Goal: Find specific page/section: Find specific page/section

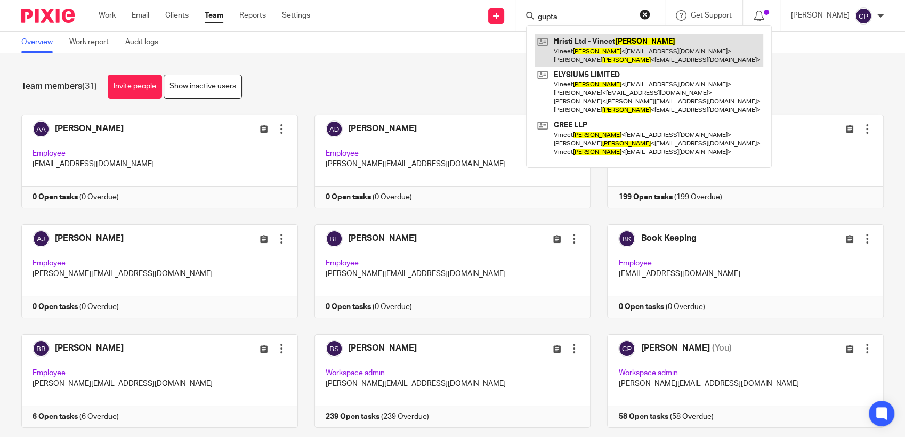
type input "gupta"
click at [567, 55] on link at bounding box center [648, 50] width 229 height 33
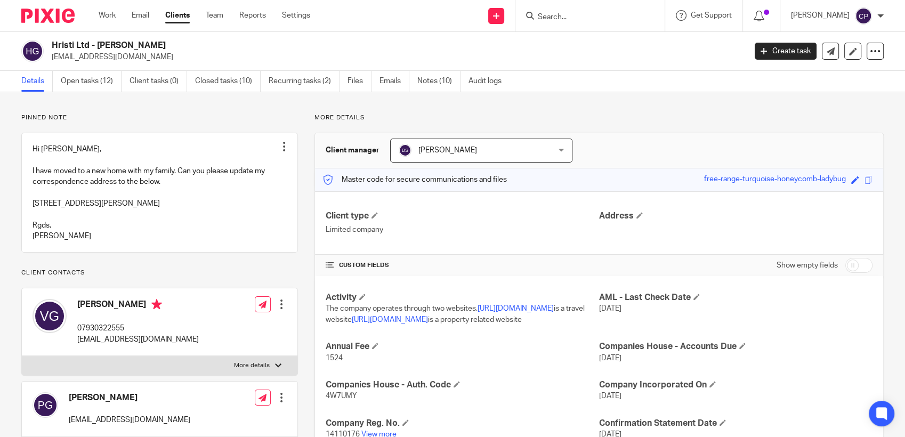
scroll to position [118, 0]
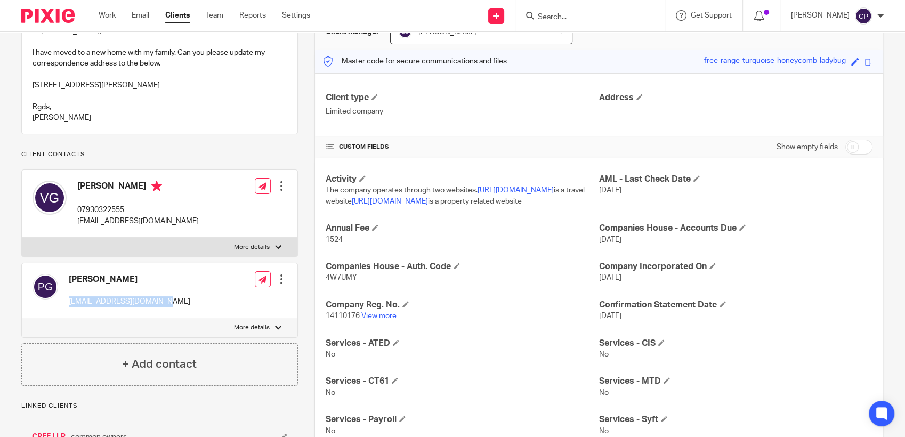
drag, startPoint x: 69, startPoint y: 335, endPoint x: 184, endPoint y: 342, distance: 115.3
click at [184, 318] on div "Parul Gupta vineetgupta410@gmail.com Edit contact Create client from contact Ex…" at bounding box center [159, 290] width 275 height 55
drag, startPoint x: 184, startPoint y: 342, endPoint x: 136, endPoint y: 332, distance: 48.9
copy p "[EMAIL_ADDRESS][DOMAIN_NAME]"
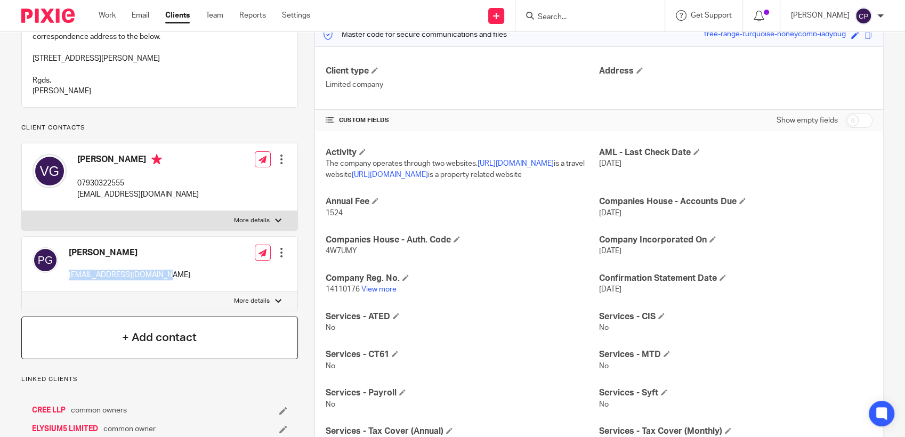
scroll to position [177, 0]
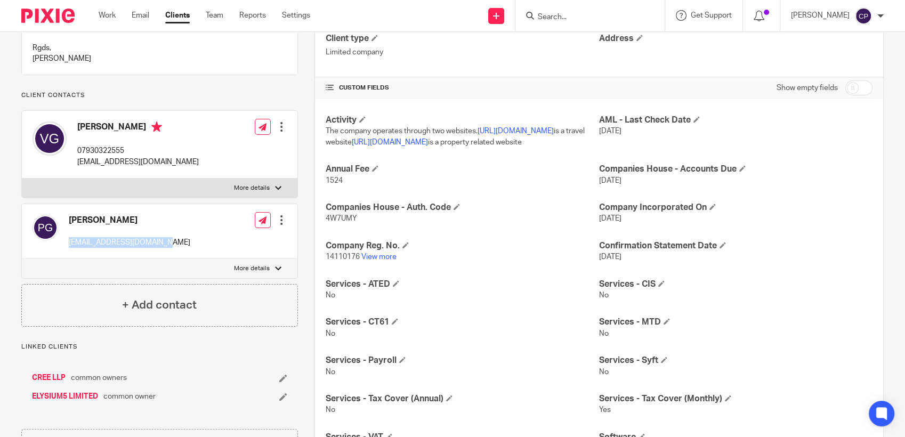
click at [279, 225] on div at bounding box center [281, 220] width 11 height 11
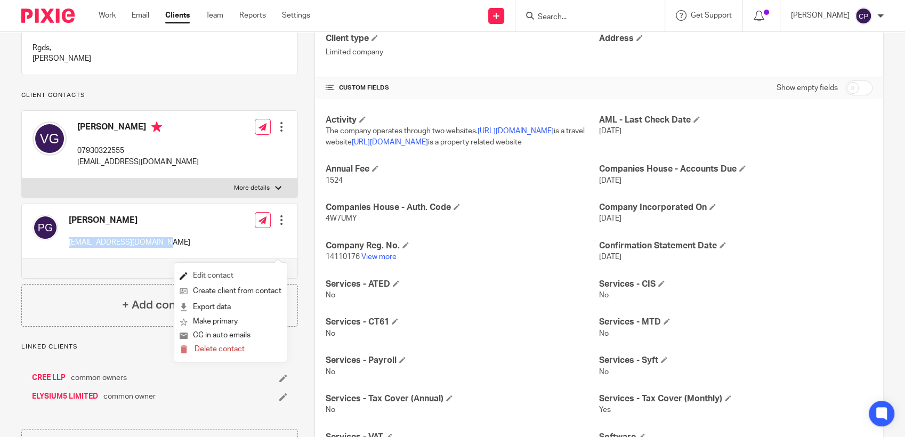
click at [222, 274] on link "Edit contact" at bounding box center [231, 275] width 102 height 15
